Goal: Task Accomplishment & Management: Complete application form

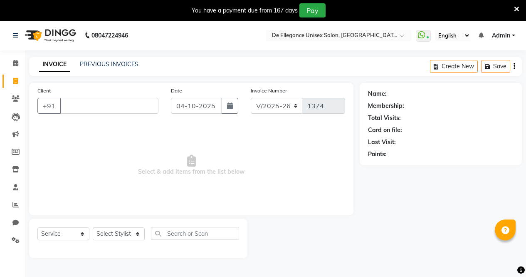
select select "7945"
select select "service"
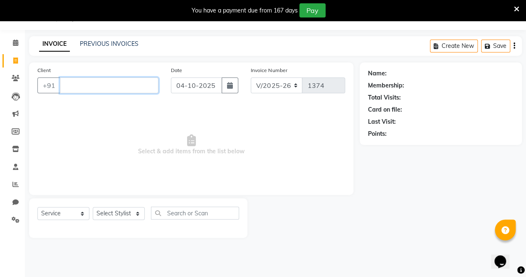
click at [87, 84] on input "Client" at bounding box center [109, 85] width 99 height 16
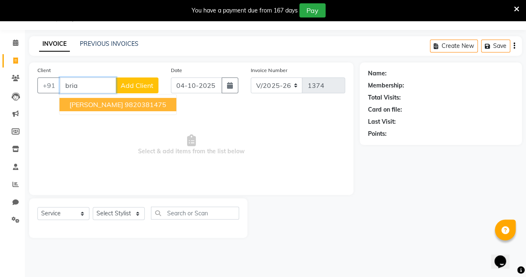
click at [125, 105] on ngb-highlight "9820381475" at bounding box center [146, 104] width 42 height 8
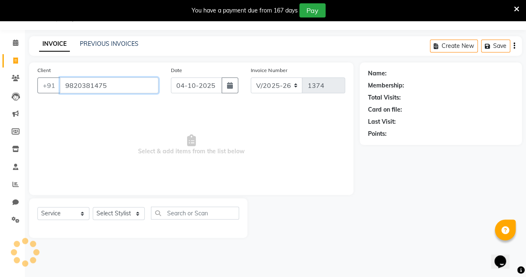
type input "9820381475"
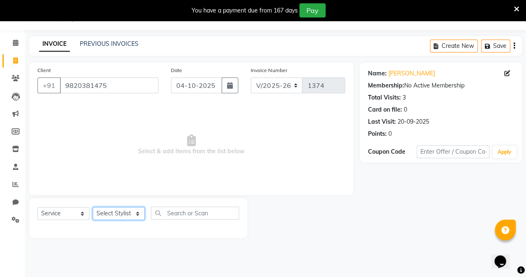
click at [117, 214] on select "Select Stylist [PERSON_NAME] [PERSON_NAME] [PERSON_NAME] [PERSON_NAME]" at bounding box center [119, 213] width 52 height 13
select select "80443"
click at [93, 207] on select "Select Stylist [PERSON_NAME] [PERSON_NAME] [PERSON_NAME] [PERSON_NAME]" at bounding box center [119, 213] width 52 height 13
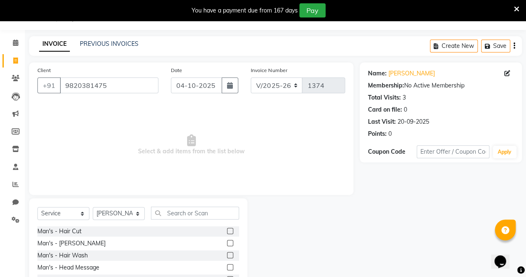
click at [227, 233] on label at bounding box center [230, 231] width 6 height 6
click at [227, 233] on input "checkbox" at bounding box center [229, 230] width 5 height 5
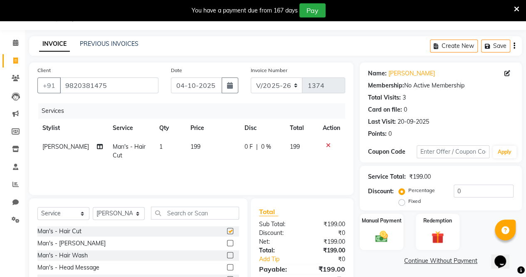
checkbox input "false"
click at [246, 148] on span "0 F" at bounding box center [249, 146] width 8 height 9
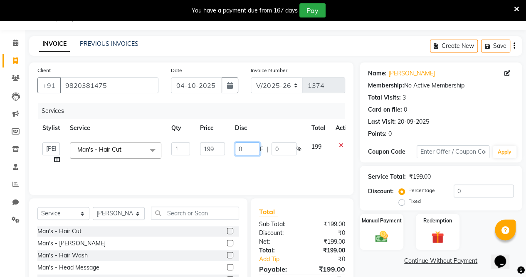
click at [246, 148] on input "0" at bounding box center [247, 148] width 25 height 13
type input "0140"
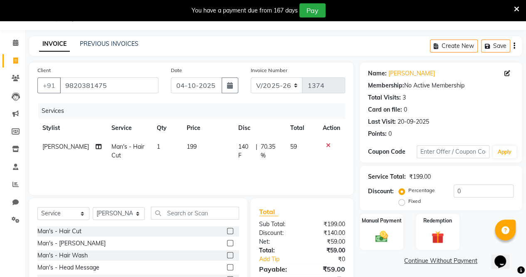
click at [245, 168] on div "Services Stylist Service Qty Price Disc Total Action [PERSON_NAME] Man's - Hair…" at bounding box center [191, 144] width 308 height 83
click at [244, 146] on span "140 F" at bounding box center [245, 150] width 14 height 17
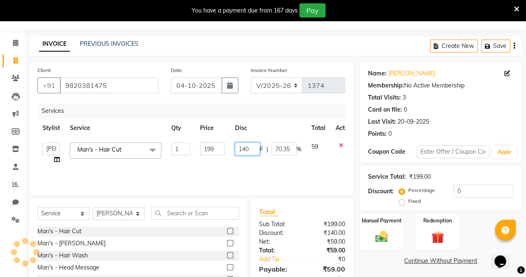
click at [250, 147] on input "140" at bounding box center [247, 148] width 25 height 13
type input "1"
type input "40"
click at [252, 172] on div "Services Stylist Service Qty Price Disc Total Action [PERSON_NAME] [PERSON_NAME…" at bounding box center [191, 144] width 308 height 83
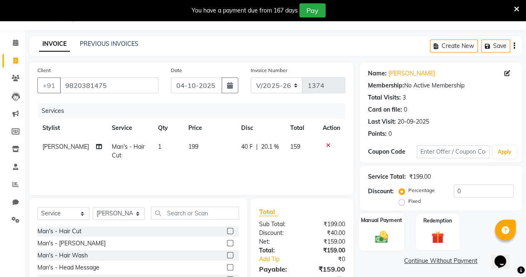
click at [384, 237] on img at bounding box center [381, 236] width 21 height 15
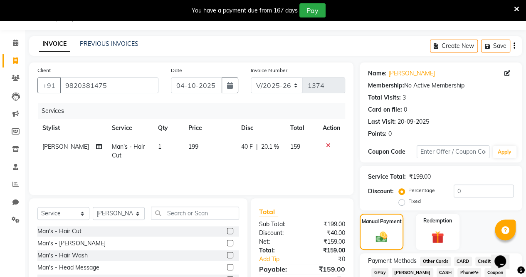
click at [380, 273] on span "GPay" at bounding box center [380, 273] width 17 height 10
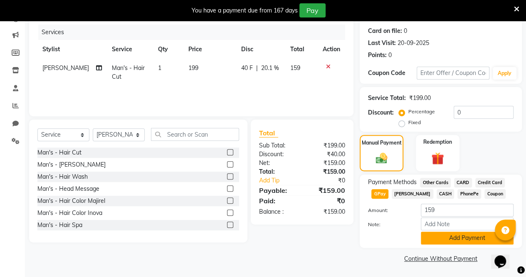
click at [480, 234] on button "Add Payment" at bounding box center [467, 237] width 93 height 13
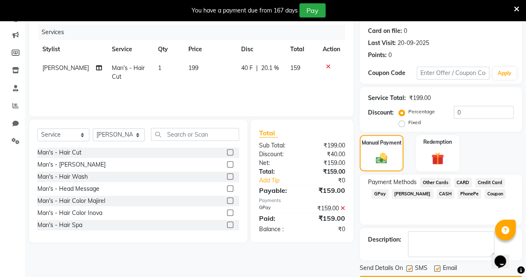
scroll to position [122, 0]
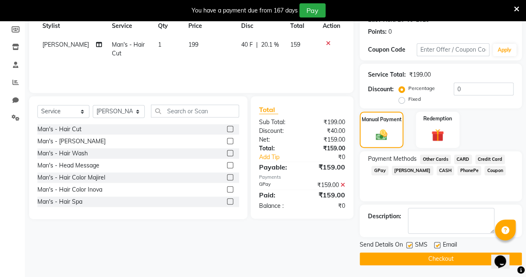
click at [437, 248] on div at bounding box center [436, 246] width 5 height 9
click at [437, 246] on label at bounding box center [437, 245] width 6 height 6
click at [437, 246] on input "checkbox" at bounding box center [436, 245] width 5 height 5
checkbox input "false"
click at [435, 254] on button "Checkout" at bounding box center [441, 258] width 162 height 13
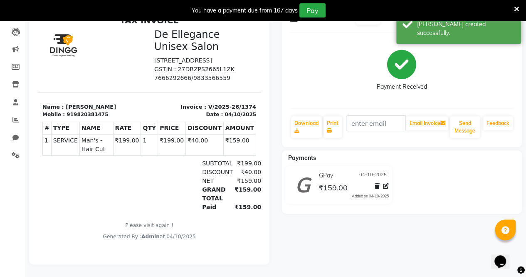
scroll to position [20, 0]
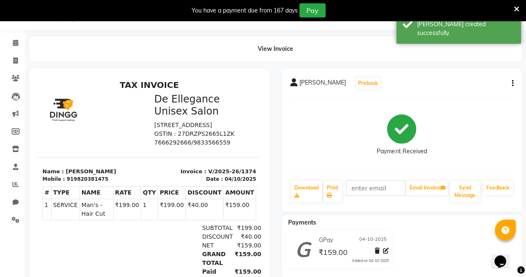
select select "7945"
select select "service"
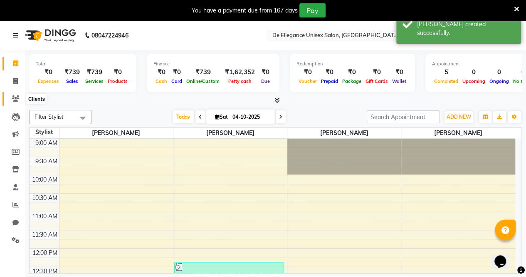
click at [16, 97] on icon at bounding box center [16, 98] width 8 height 6
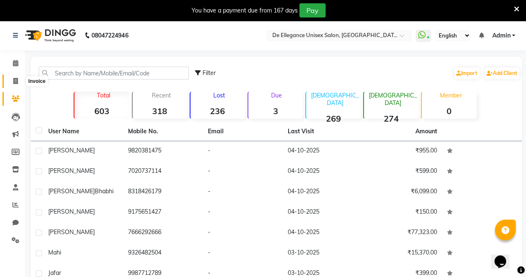
click at [15, 80] on icon at bounding box center [15, 81] width 5 height 6
select select "service"
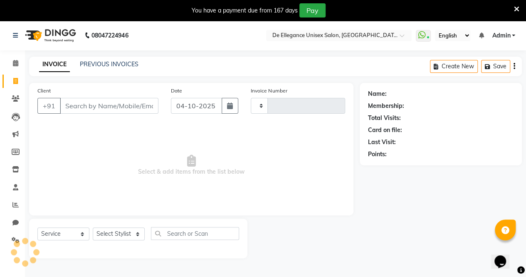
type input "1375"
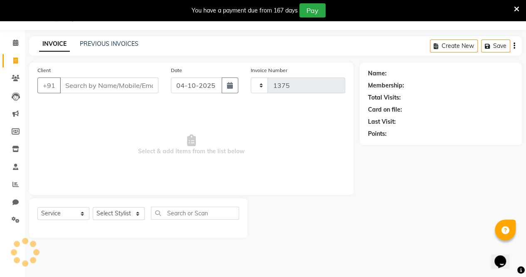
select select "7945"
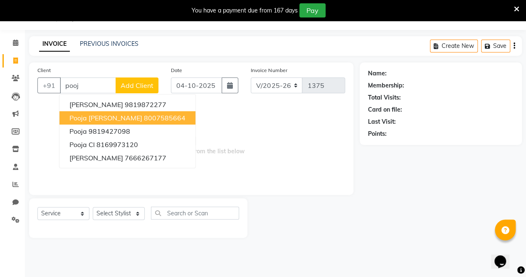
click at [144, 119] on ngb-highlight "8007585664" at bounding box center [165, 118] width 42 height 8
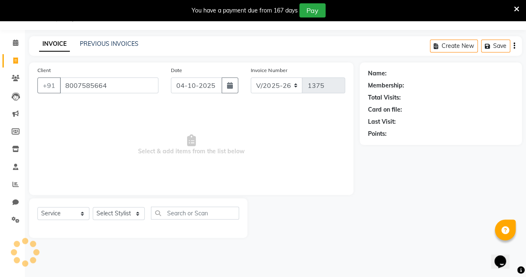
type input "8007585664"
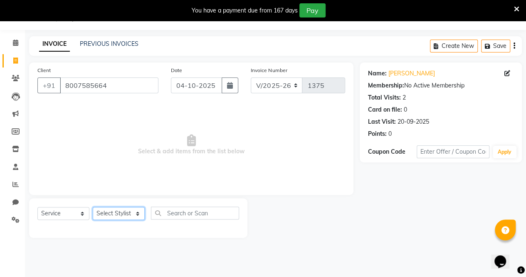
click at [111, 213] on select "Select Stylist [PERSON_NAME] [PERSON_NAME] [PERSON_NAME] [PERSON_NAME]" at bounding box center [119, 213] width 52 height 13
select select "79819"
click at [93, 207] on select "Select Stylist [PERSON_NAME] [PERSON_NAME] [PERSON_NAME] [PERSON_NAME]" at bounding box center [119, 213] width 52 height 13
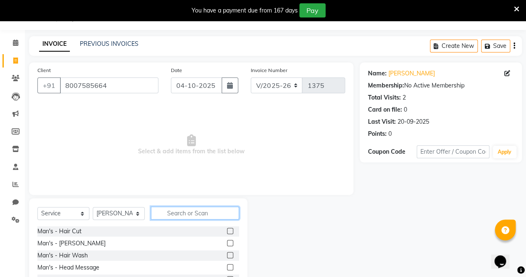
click at [203, 216] on input "text" at bounding box center [195, 212] width 88 height 13
type input "spa"
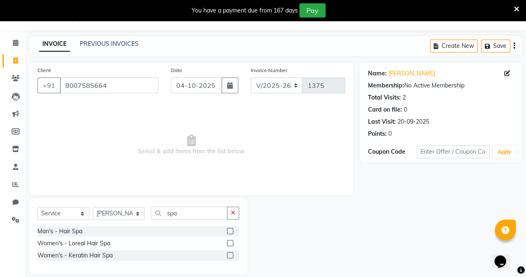
click at [230, 239] on div at bounding box center [233, 243] width 12 height 10
click at [230, 242] on label at bounding box center [230, 243] width 6 height 6
click at [230, 242] on input "checkbox" at bounding box center [229, 243] width 5 height 5
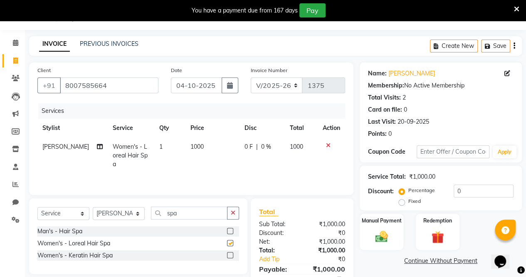
checkbox input "false"
click at [389, 230] on img at bounding box center [381, 236] width 21 height 15
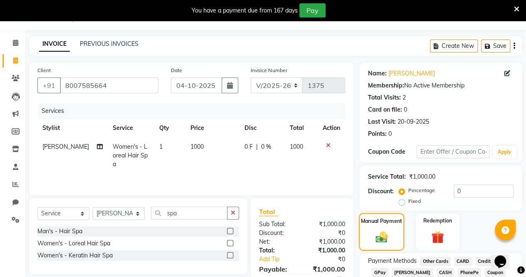
scroll to position [76, 0]
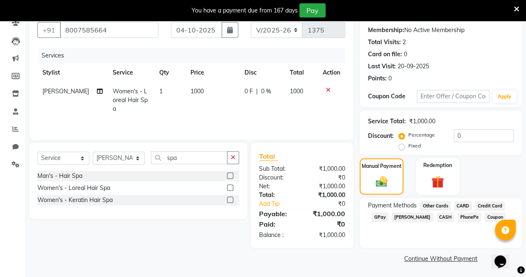
click at [382, 220] on span "GPay" at bounding box center [380, 217] width 17 height 10
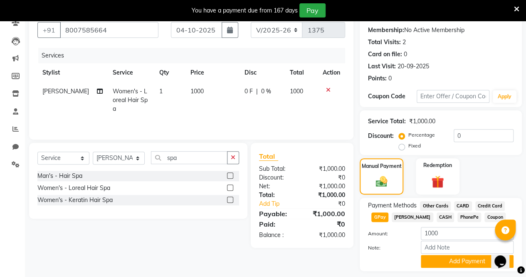
click at [383, 215] on span "GPay" at bounding box center [380, 217] width 17 height 10
click at [380, 218] on span "GPay" at bounding box center [380, 217] width 17 height 10
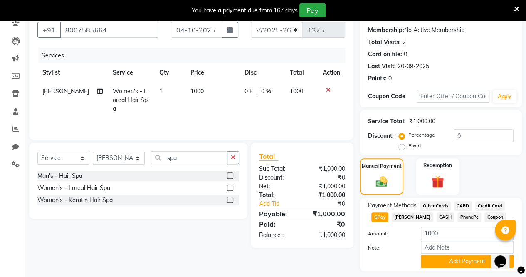
click at [316, 256] on div "Client [PHONE_NUMBER] Date [DATE] Invoice Number V/2025 V/[PHONE_NUMBER] Servic…" at bounding box center [191, 147] width 337 height 281
click at [433, 263] on button "Add Payment" at bounding box center [467, 261] width 93 height 13
